Goal: Entertainment & Leisure: Consume media (video, audio)

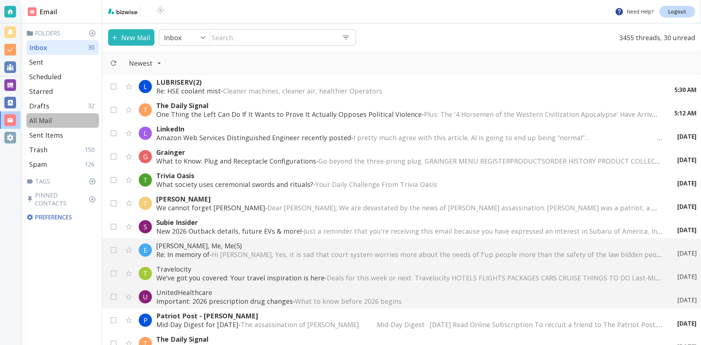
click at [45, 118] on p "All Mail" at bounding box center [40, 120] width 23 height 9
type input "5"
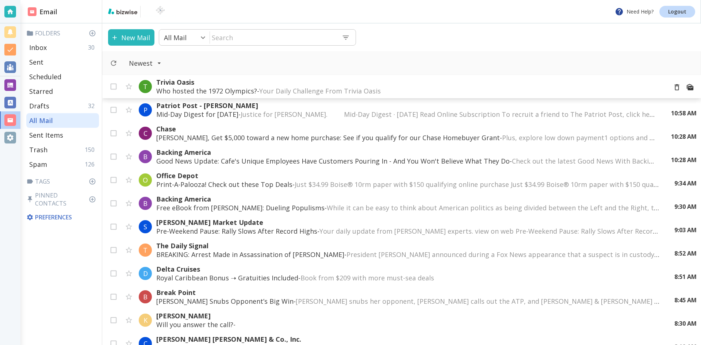
click at [200, 89] on p "Who hosted the 1972 Olympics? - Your Daily Challenge From Trivia Oasis ‌ ‌ ‌ ‌ …" at bounding box center [408, 90] width 505 height 9
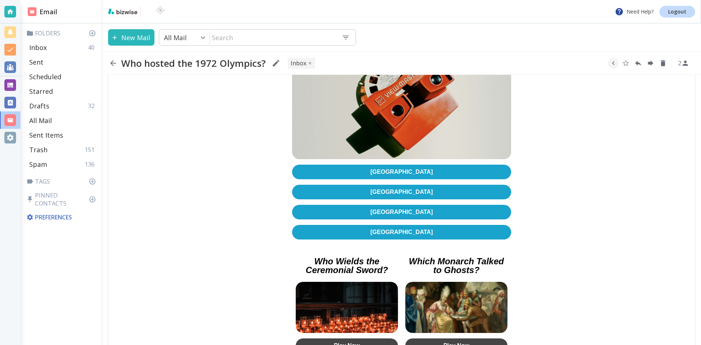
scroll to position [146, 0]
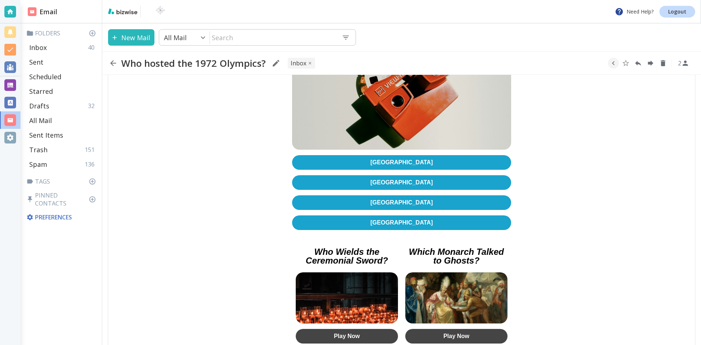
click at [388, 177] on link "[GEOGRAPHIC_DATA]" at bounding box center [401, 182] width 219 height 15
click at [114, 62] on icon "button" at bounding box center [113, 63] width 9 height 9
